Goal: Transaction & Acquisition: Purchase product/service

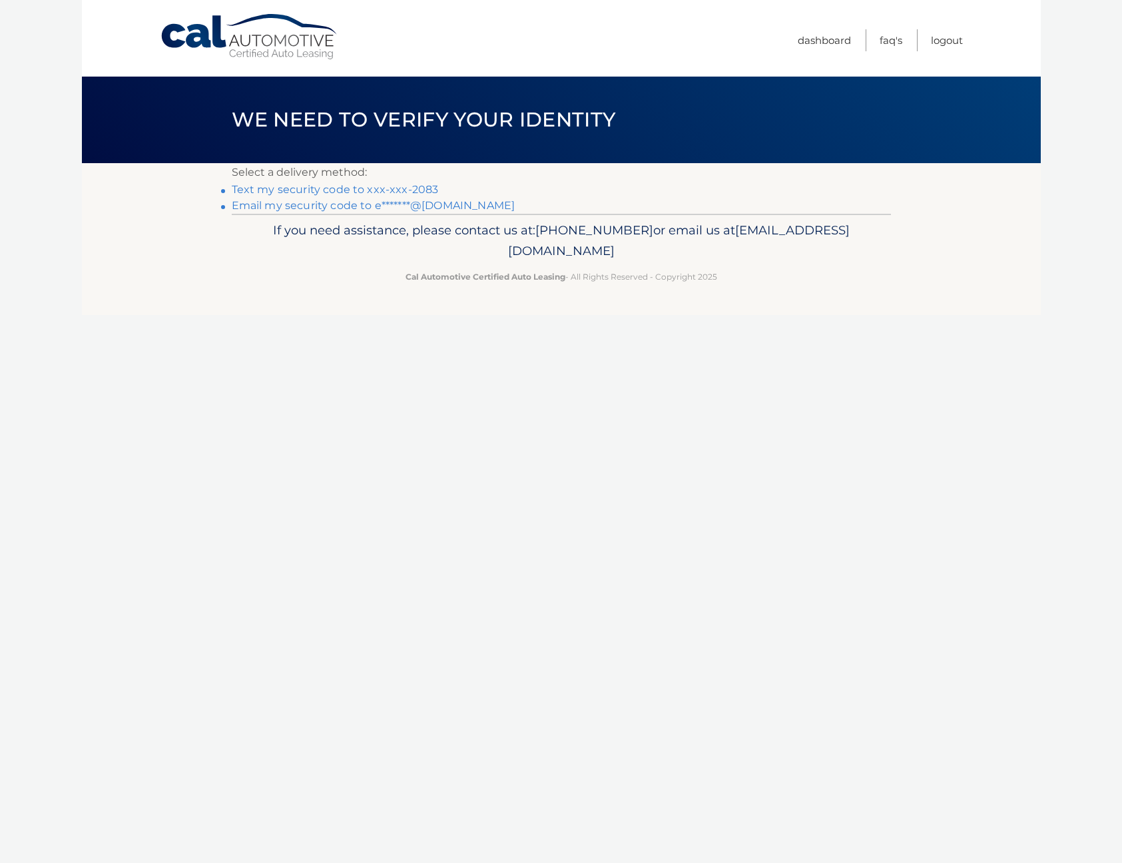
click at [390, 189] on link "Text my security code to xxx-xxx-2083" at bounding box center [335, 189] width 207 height 13
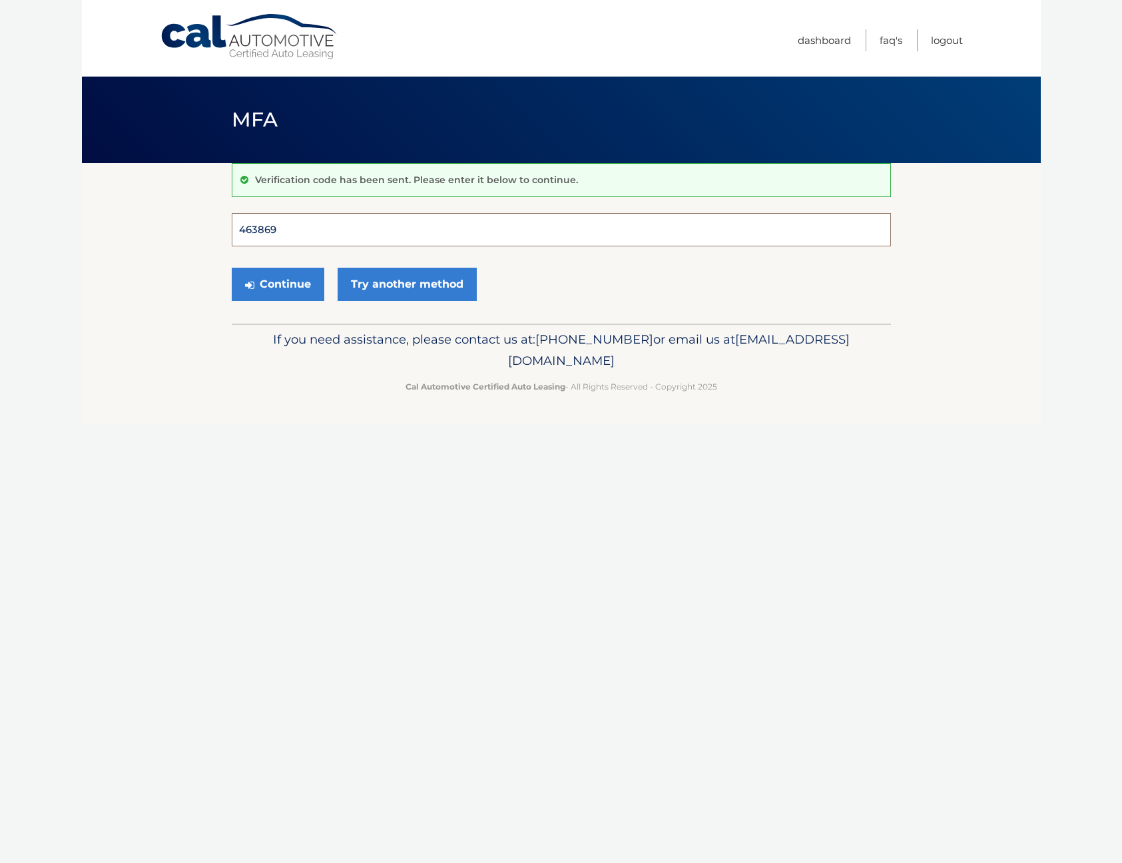
type input "463869"
click at [277, 284] on button "Continue" at bounding box center [278, 284] width 93 height 33
click at [273, 294] on button "Continue" at bounding box center [278, 284] width 93 height 33
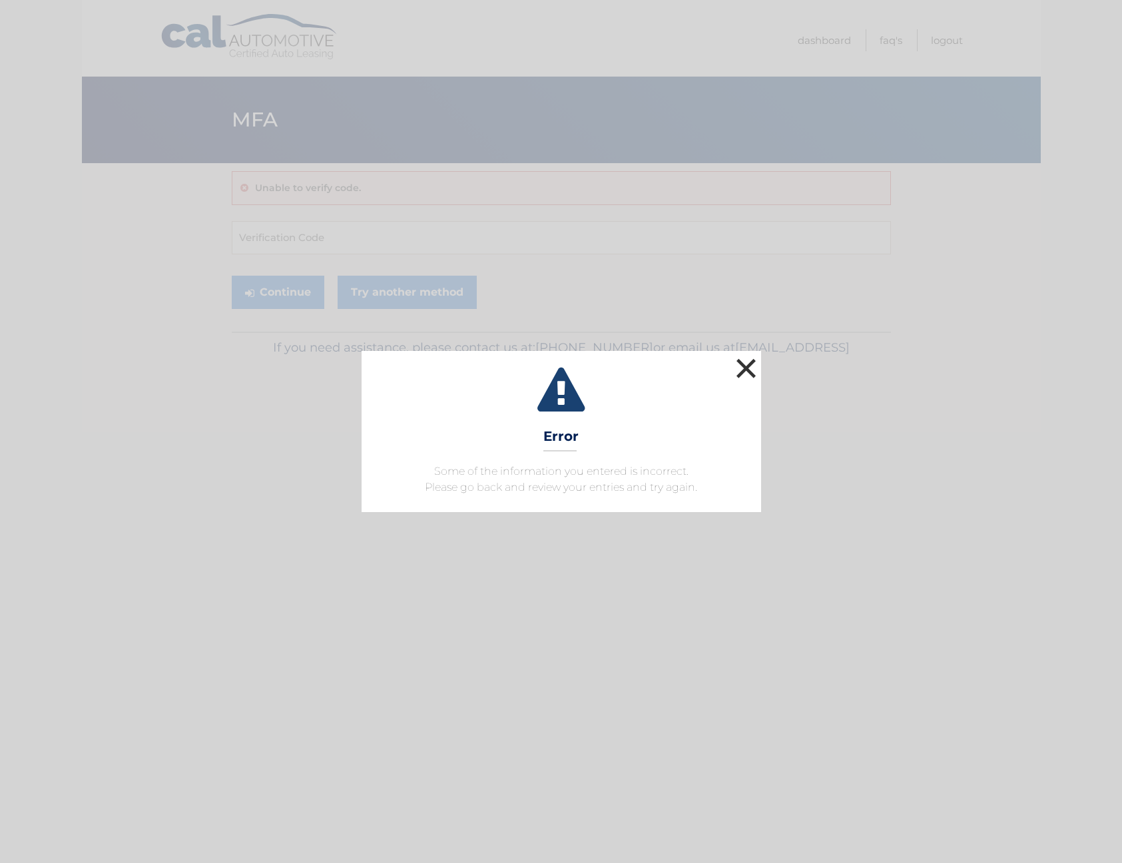
click at [747, 364] on button "×" at bounding box center [746, 368] width 27 height 27
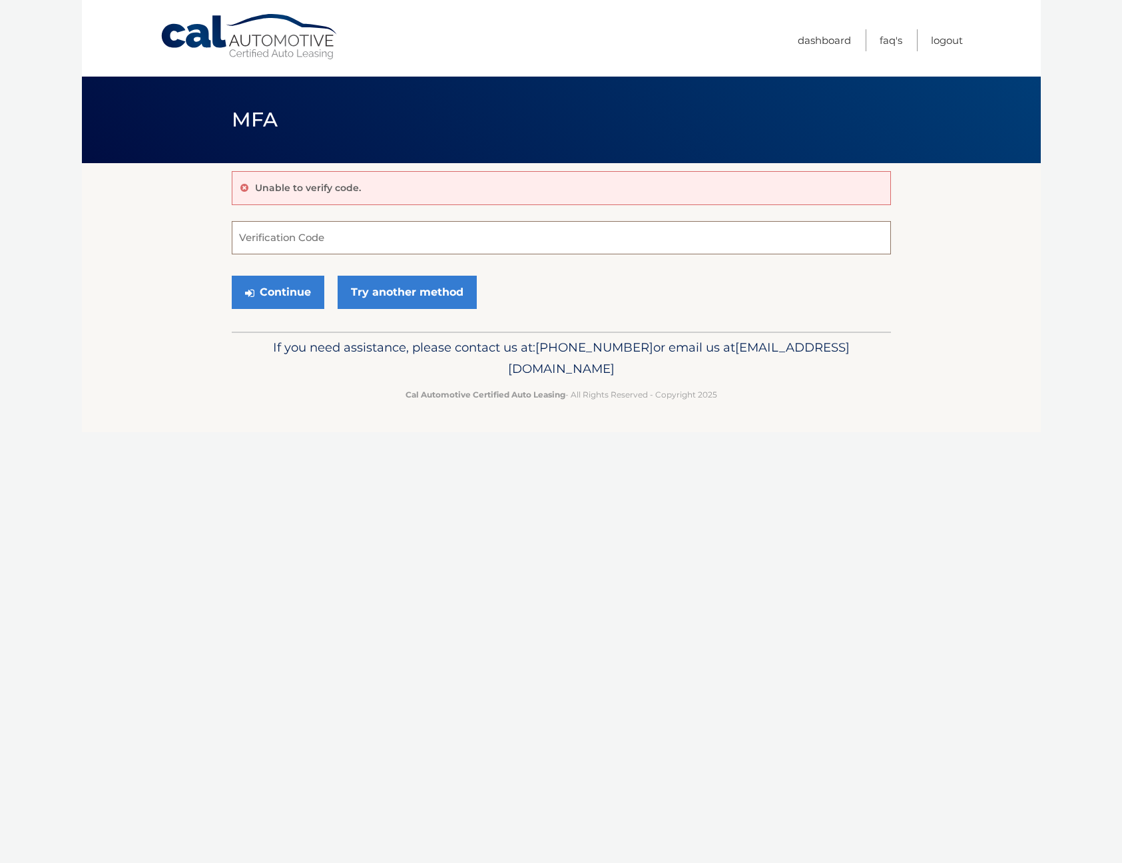
click at [273, 240] on input "Verification Code" at bounding box center [561, 237] width 659 height 33
paste input "463869"
type input "463869"
click at [284, 287] on button "Continue" at bounding box center [278, 292] width 93 height 33
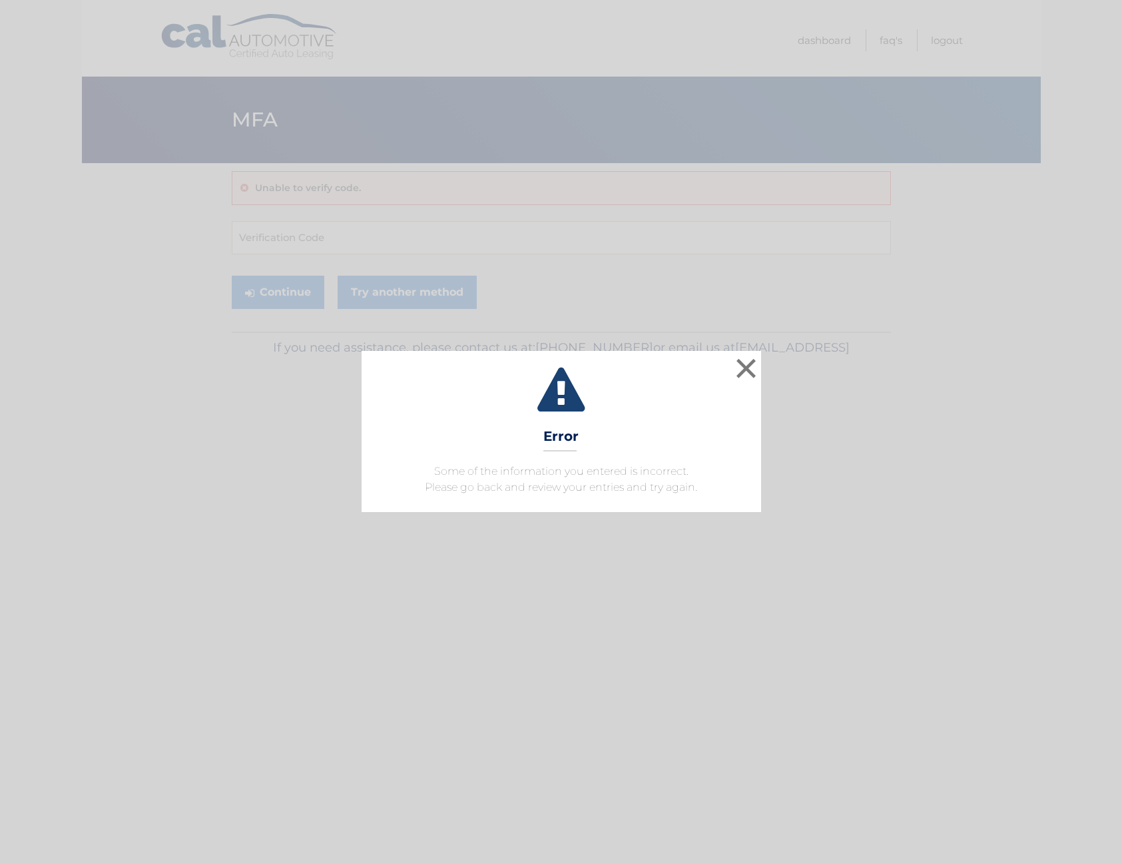
click at [382, 244] on div "× Error Some of the information you entered is incorrect. Please go back and re…" at bounding box center [561, 431] width 1122 height 863
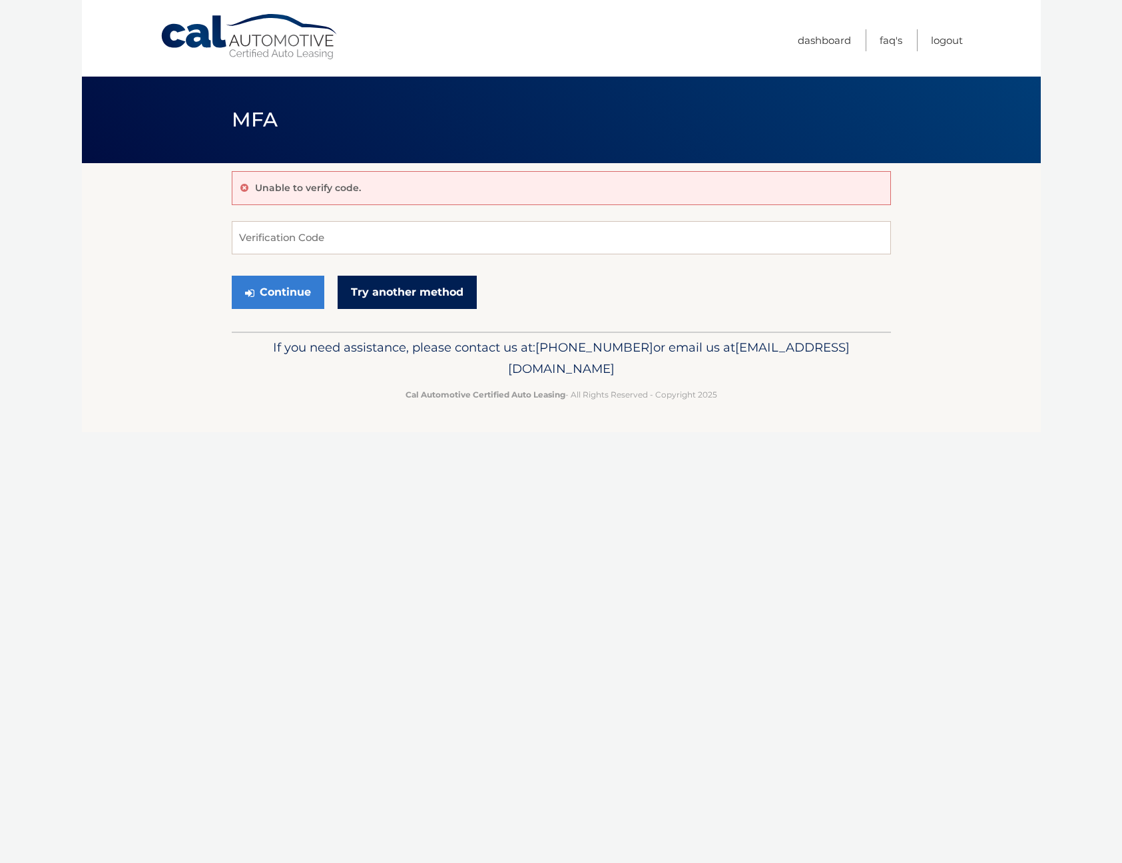
click at [396, 285] on link "Try another method" at bounding box center [407, 292] width 139 height 33
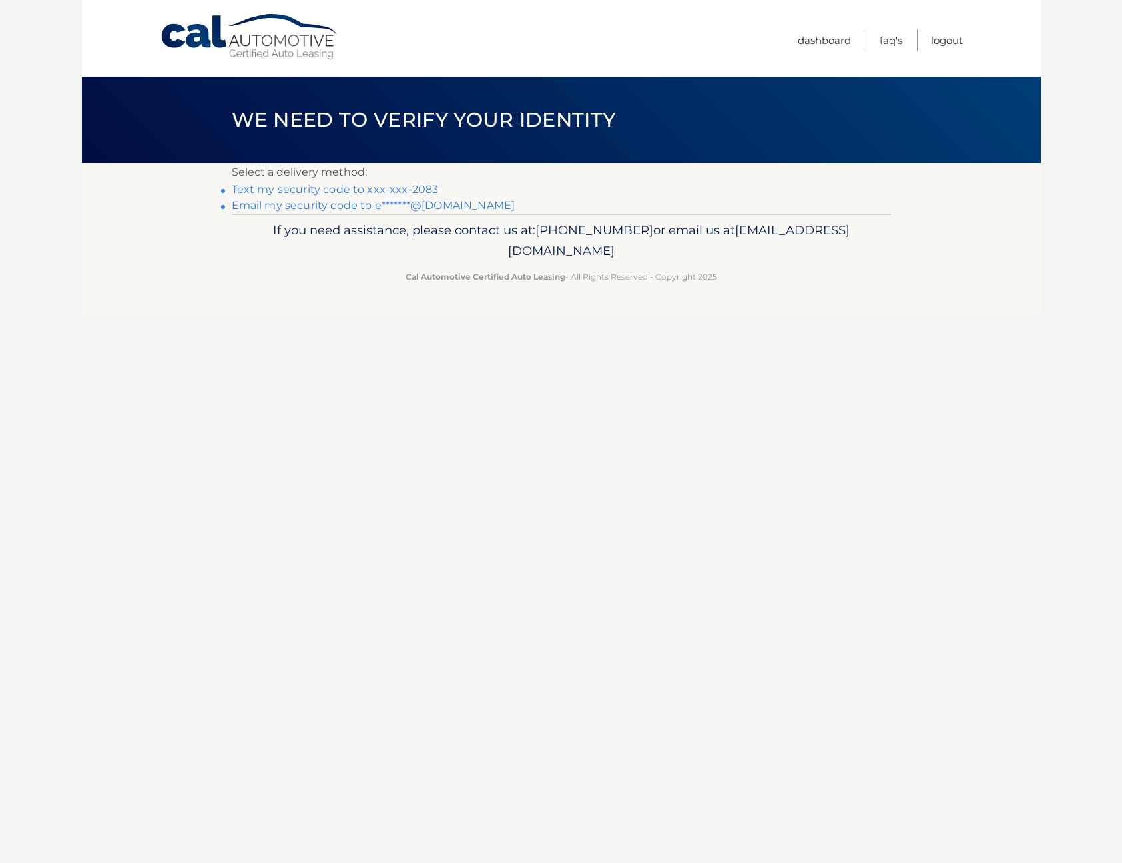
click at [329, 188] on link "Text my security code to xxx-xxx-2083" at bounding box center [335, 189] width 207 height 13
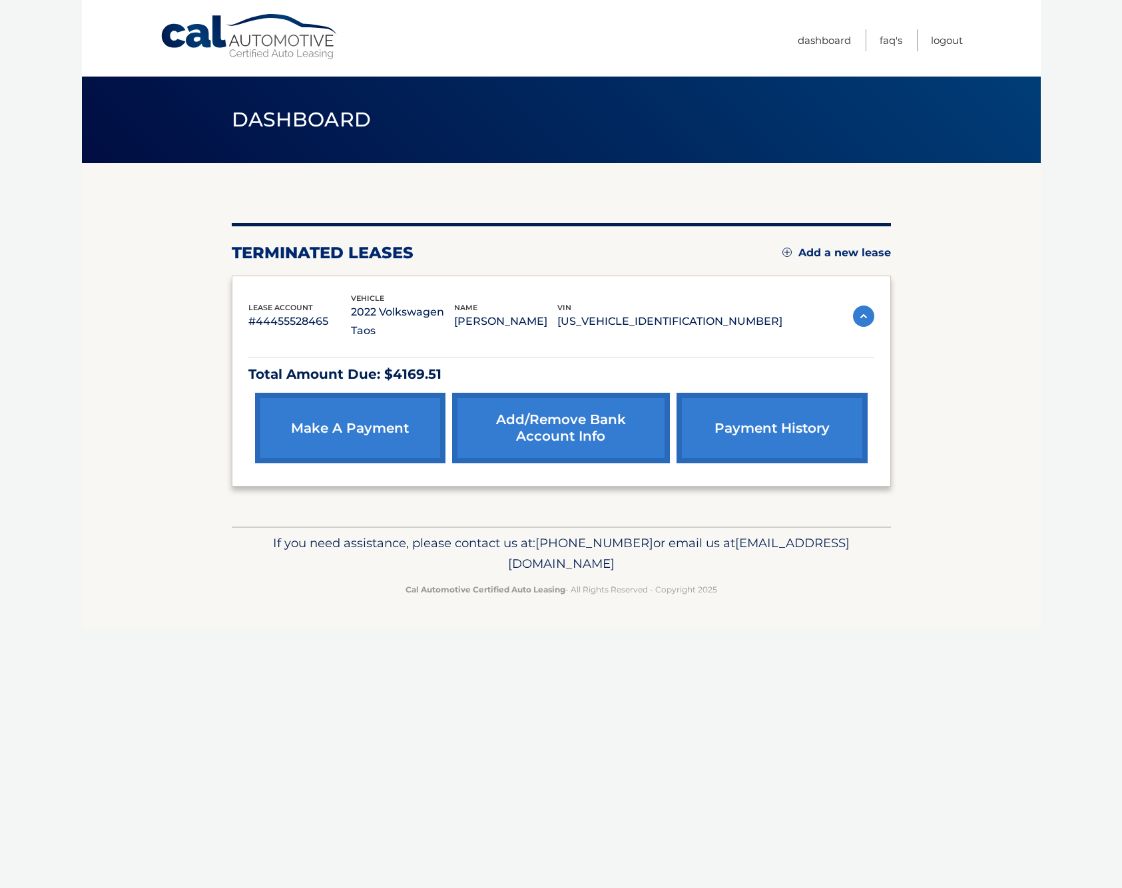
click at [382, 401] on link "make a payment" at bounding box center [350, 428] width 190 height 71
click at [342, 410] on link "make a payment" at bounding box center [350, 428] width 190 height 71
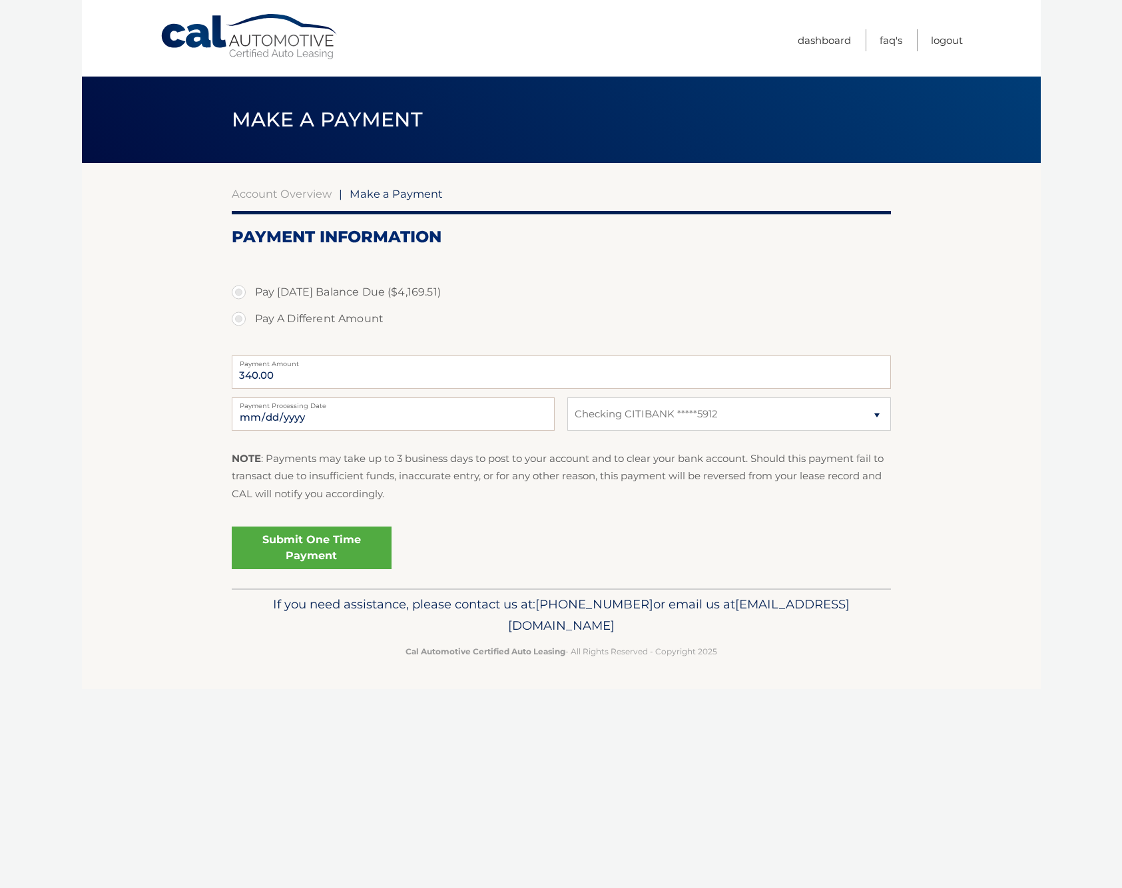
select select "ZmU1MDI0OGEtYjllNC00ZmFmLThkMTAtZjVhMmM0ZjIxNDEy"
click at [335, 289] on label "Pay [DATE] Balance Due ($4,169.51)" at bounding box center [561, 292] width 659 height 27
click at [250, 289] on input "Pay [DATE] Balance Due ($4,169.51)" at bounding box center [243, 289] width 13 height 21
radio input "true"
type input "4169.51"
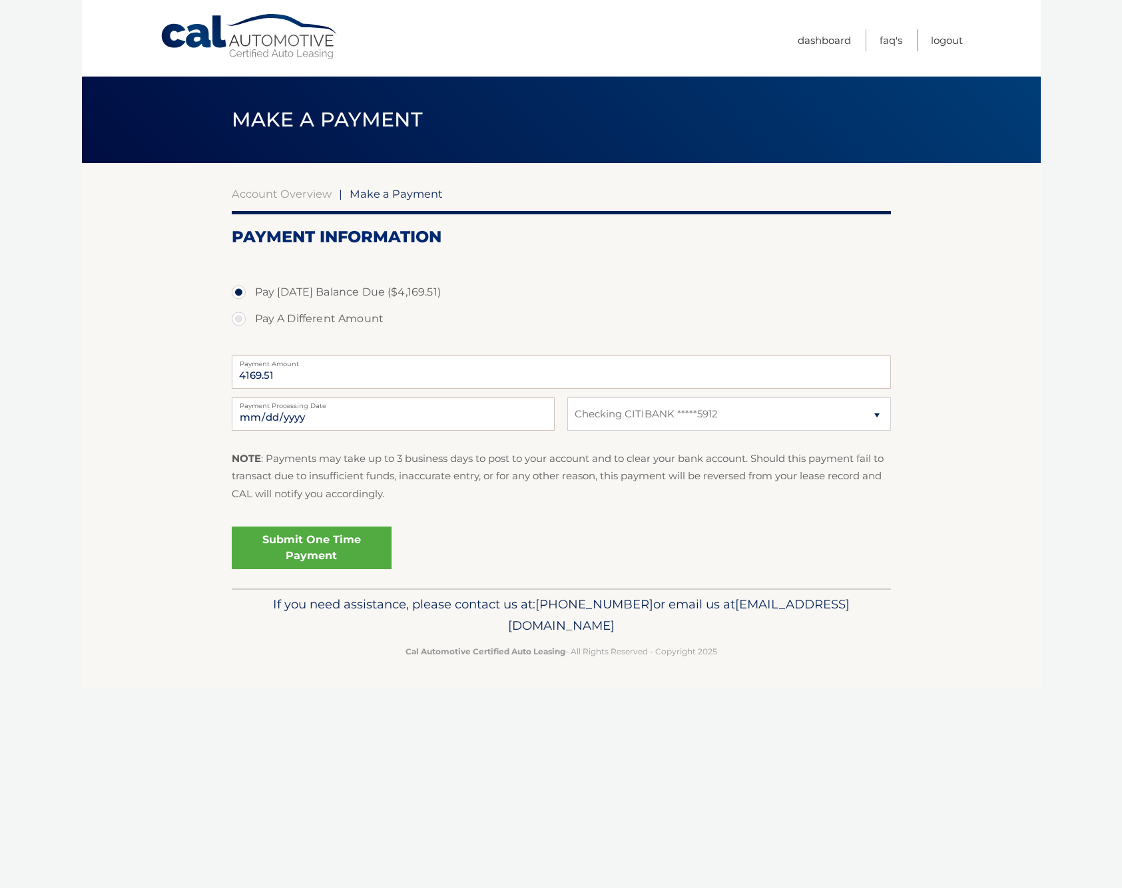
click at [323, 551] on link "Submit One Time Payment" at bounding box center [312, 548] width 160 height 43
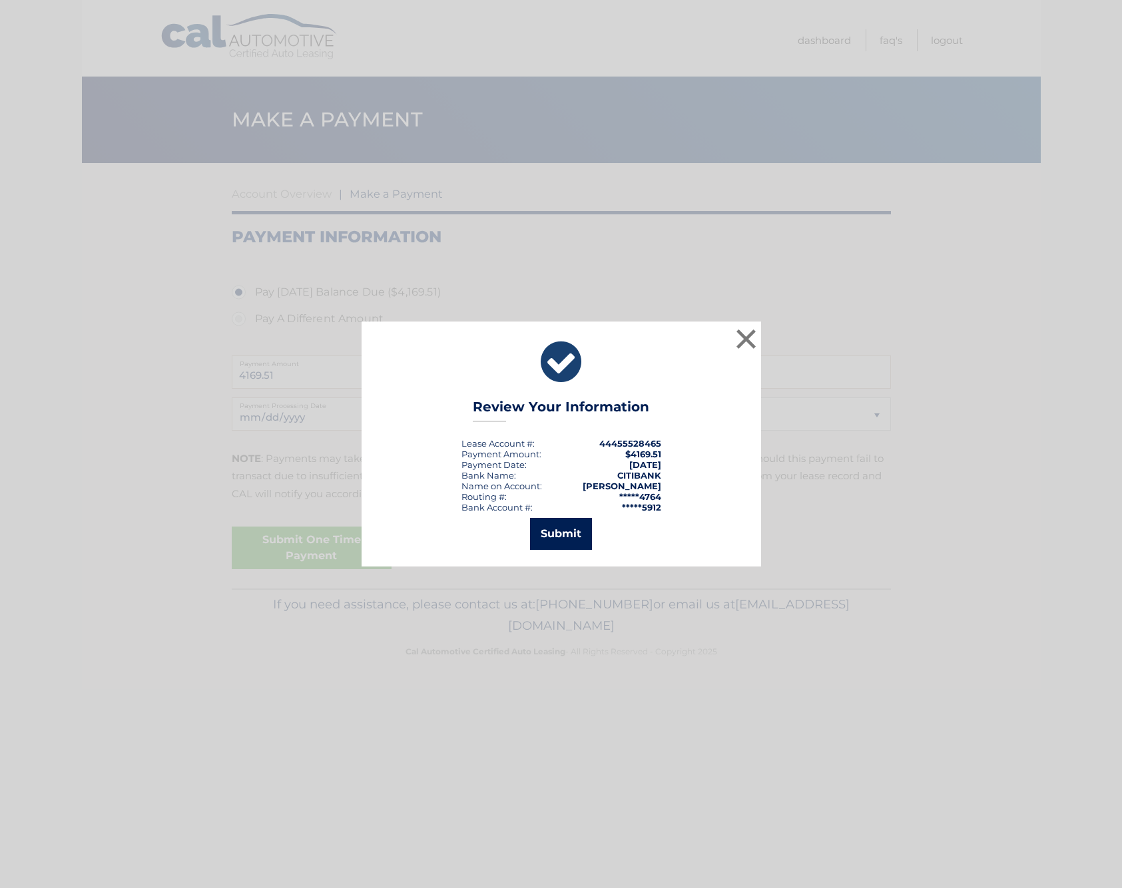
click at [563, 531] on button "Submit" at bounding box center [561, 534] width 62 height 32
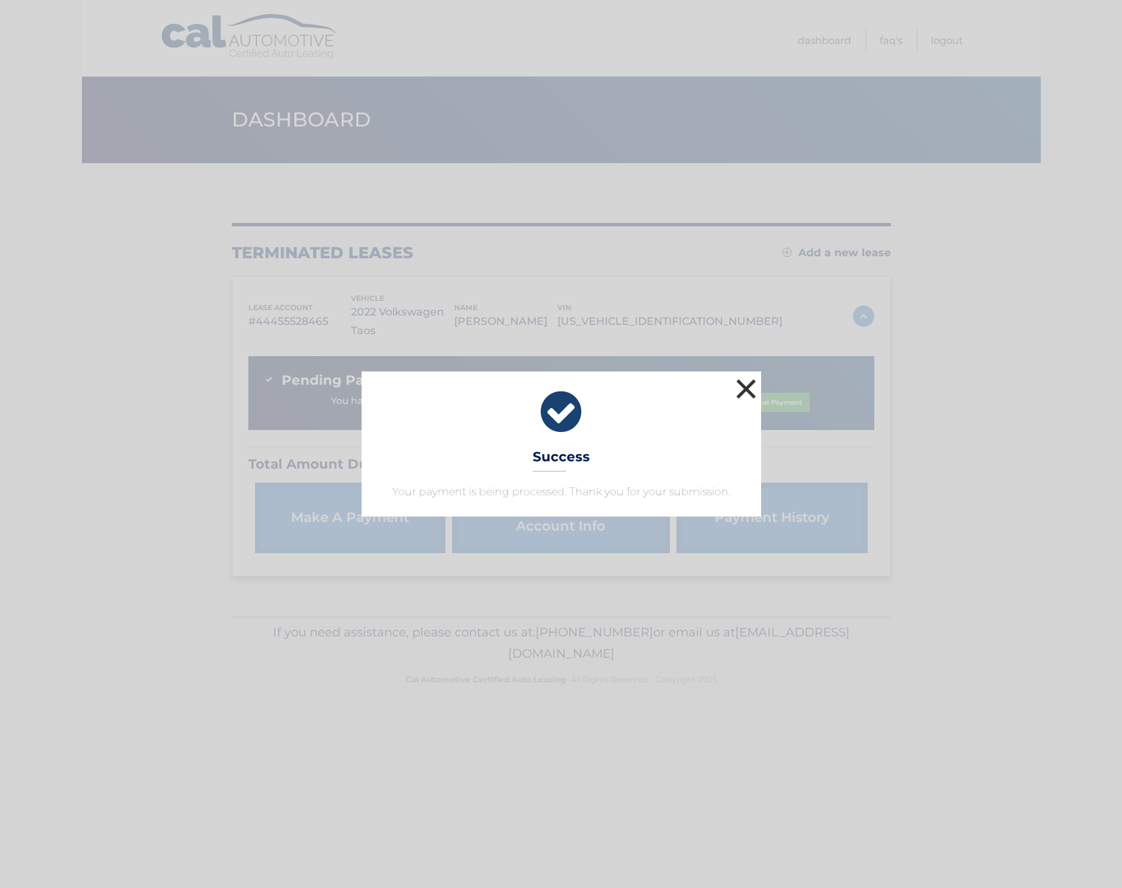
click at [751, 390] on button "×" at bounding box center [746, 389] width 27 height 27
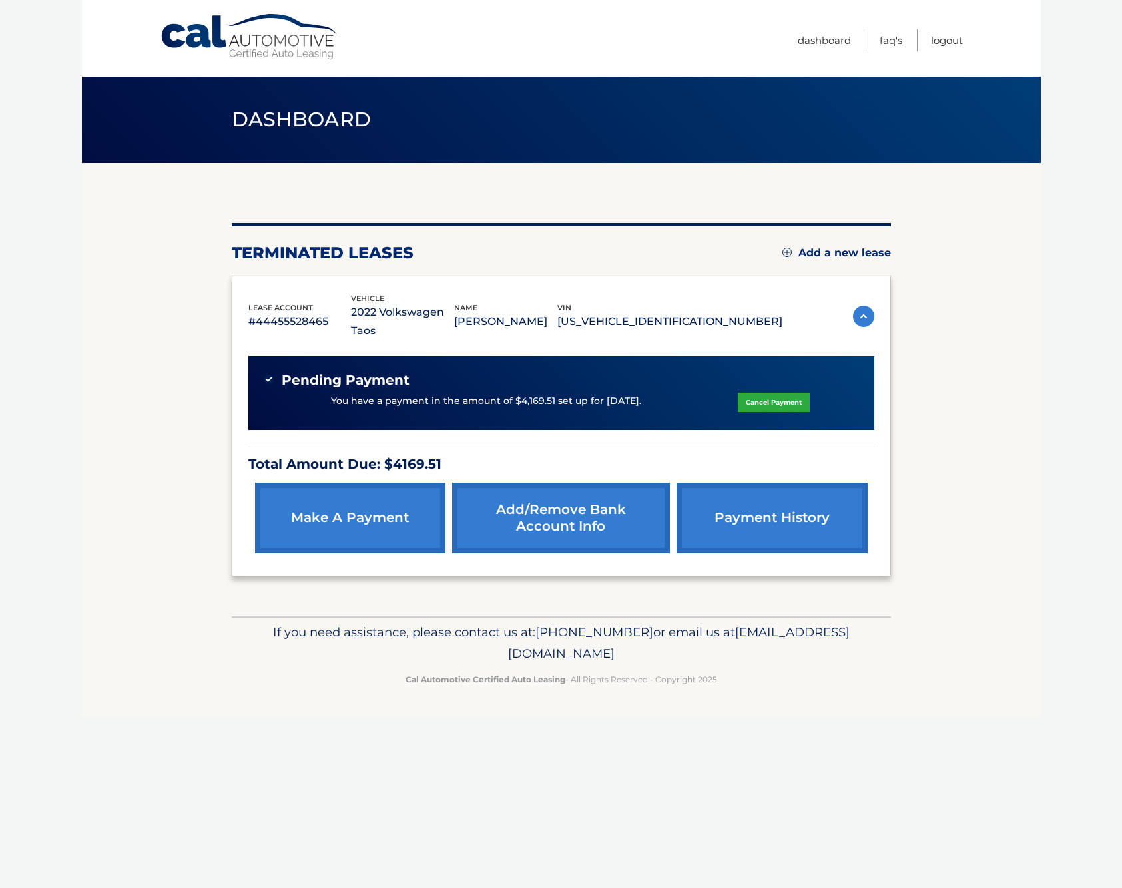
click at [97, 226] on section "You are registered for this site, but you haven't enrolled in online payments. …" at bounding box center [561, 390] width 959 height 454
